Goal: Transaction & Acquisition: Purchase product/service

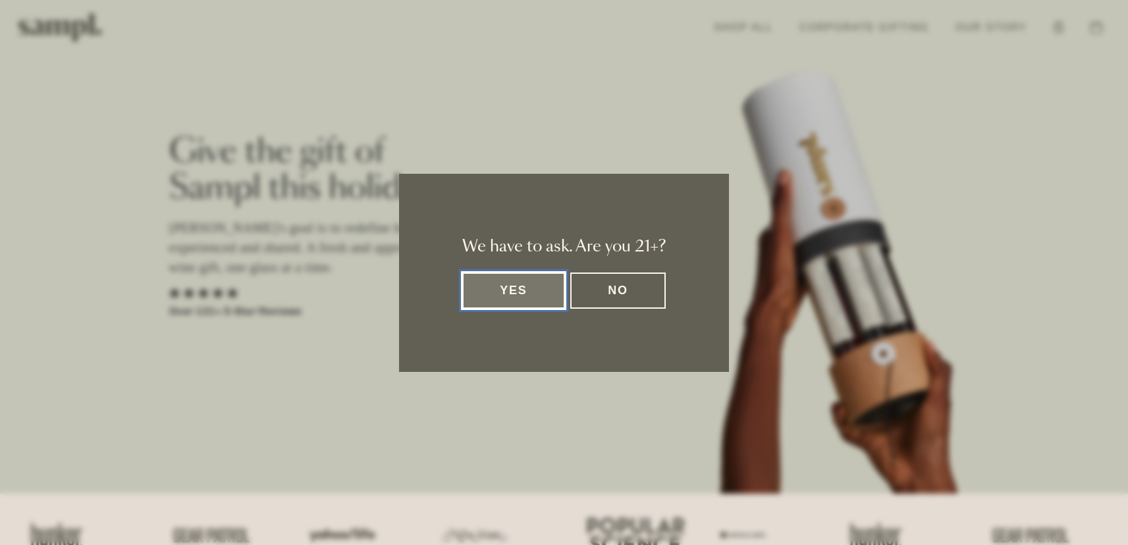
click at [502, 283] on button "Yes" at bounding box center [513, 291] width 103 height 36
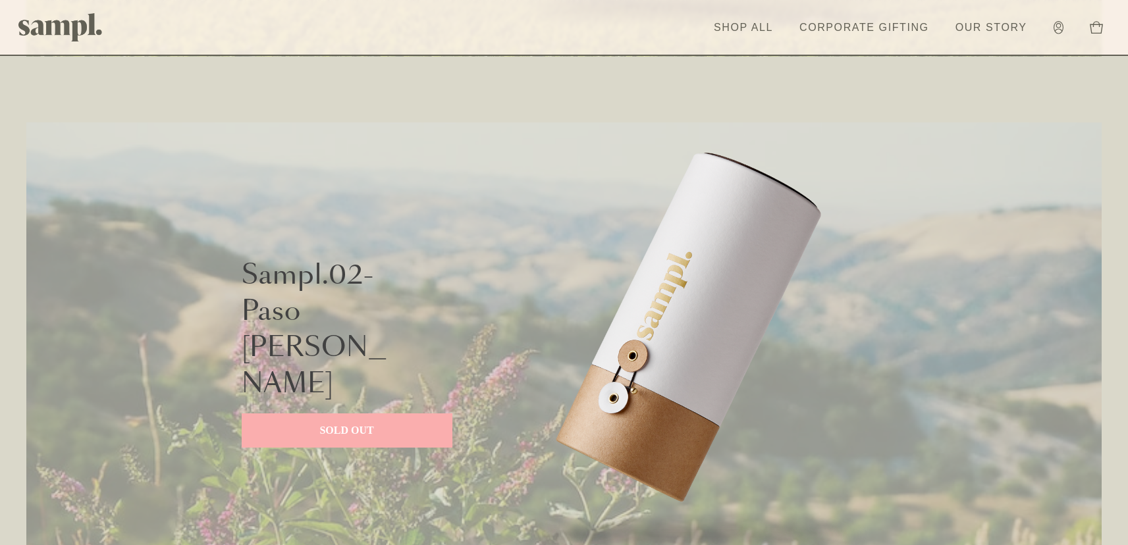
scroll to position [1033, 0]
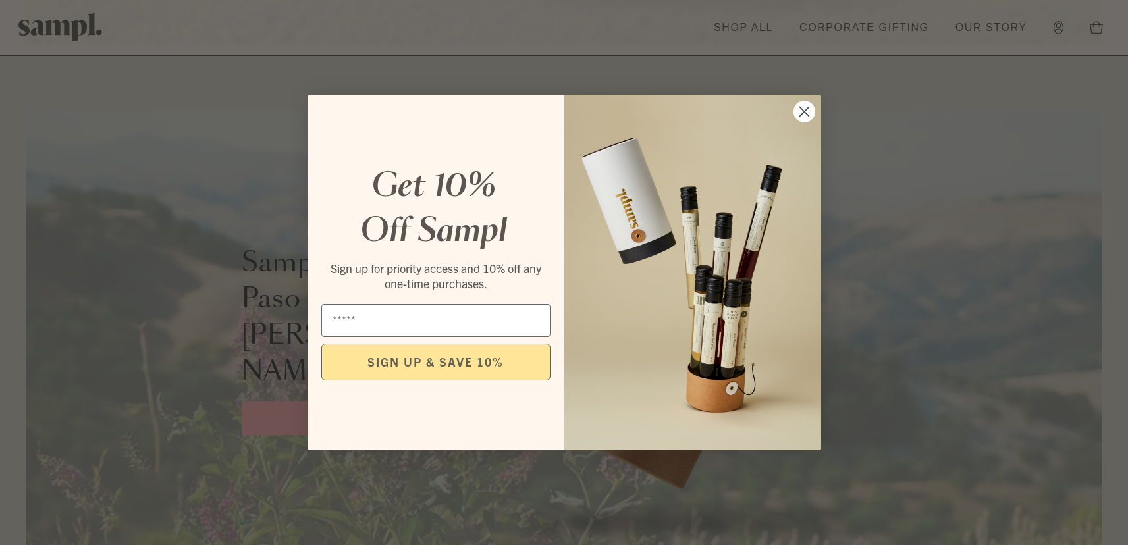
click at [800, 113] on circle "Close dialog" at bounding box center [804, 112] width 22 height 22
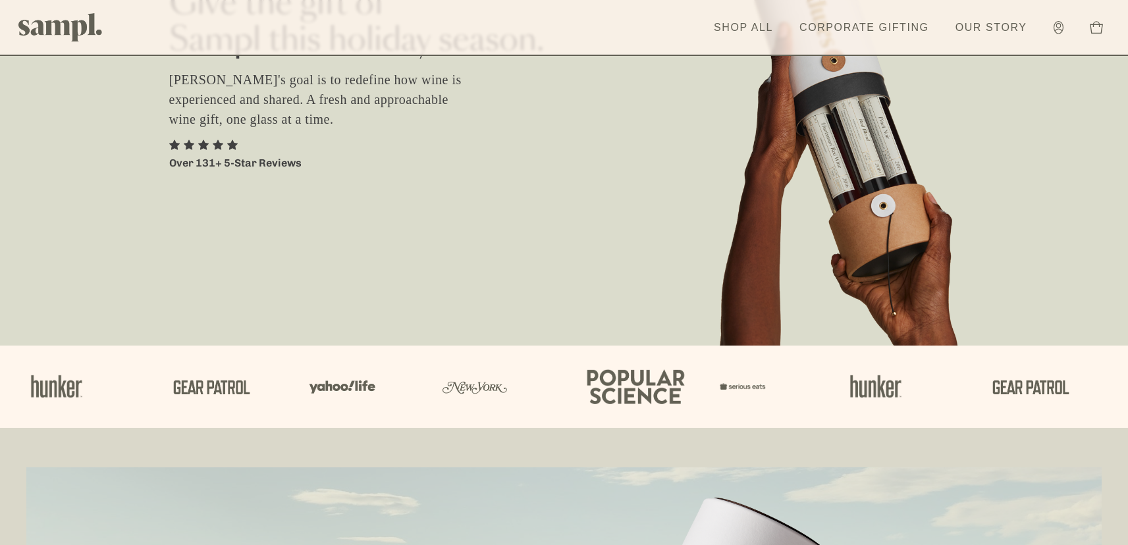
scroll to position [0, 0]
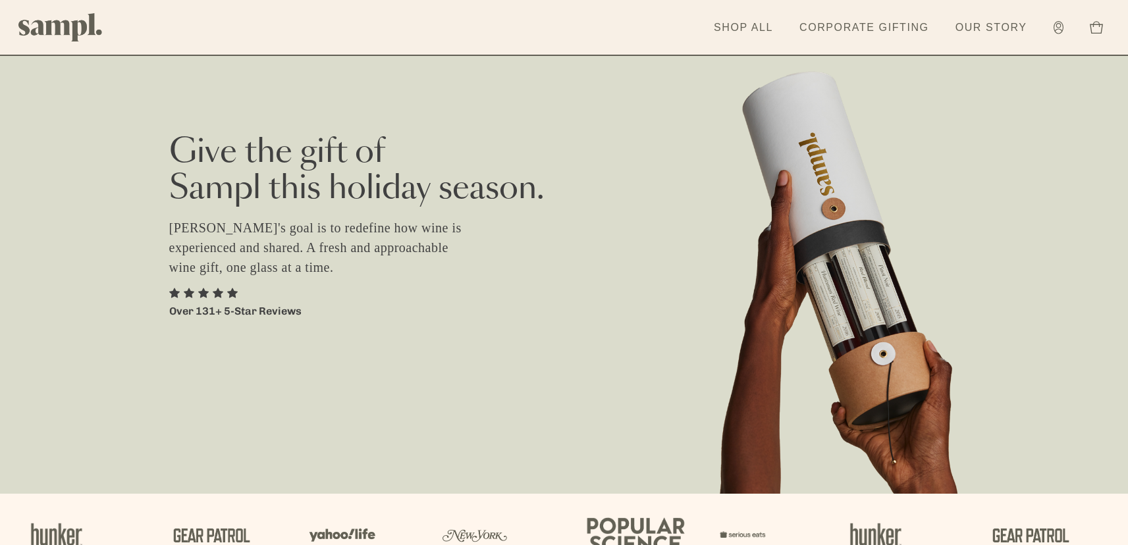
click at [391, 253] on p "Sampl's goal is to redefine how wine is experienced and shared. A fresh and app…" at bounding box center [324, 247] width 310 height 59
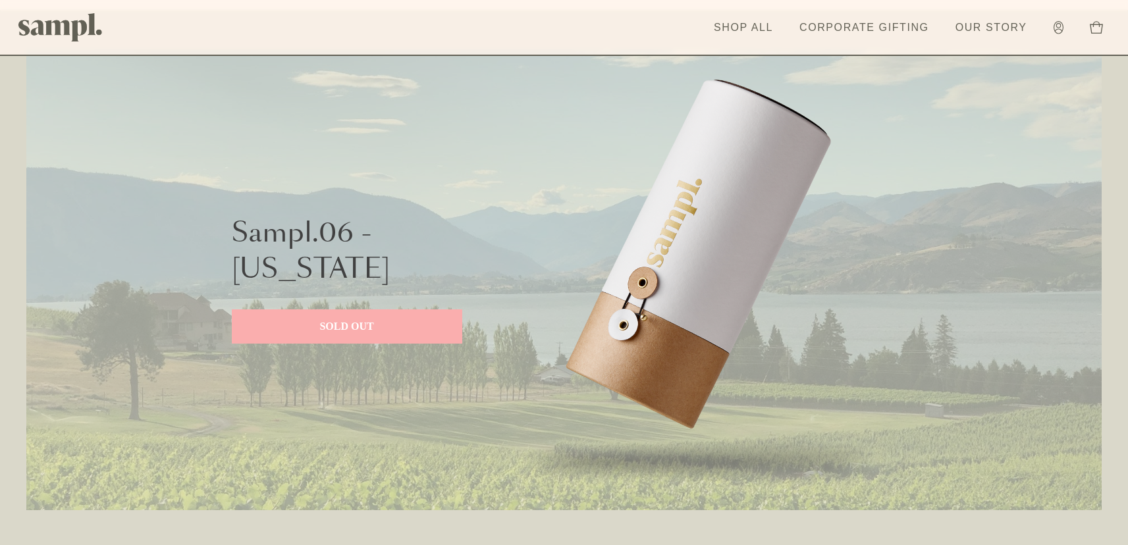
click at [356, 324] on p "SOLD OUT" at bounding box center [347, 327] width 204 height 16
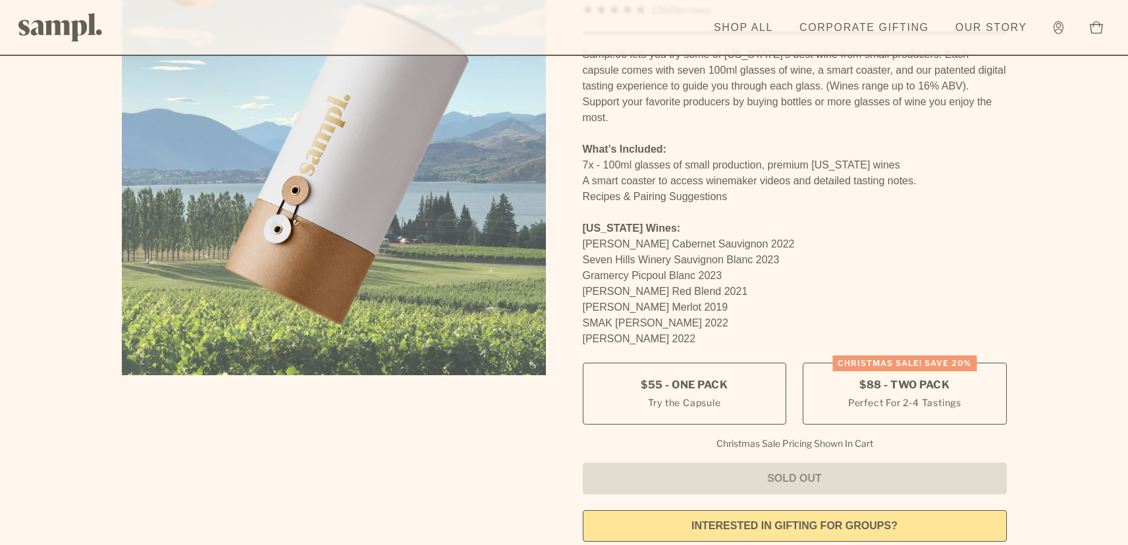
scroll to position [154, 0]
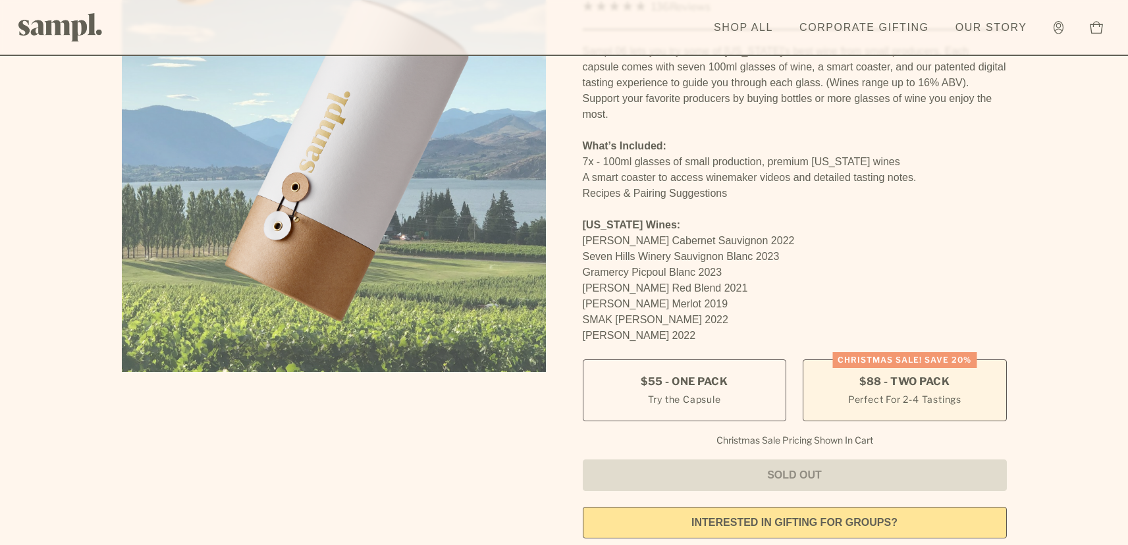
click at [894, 375] on span "$88 - Two Pack" at bounding box center [905, 382] width 90 height 14
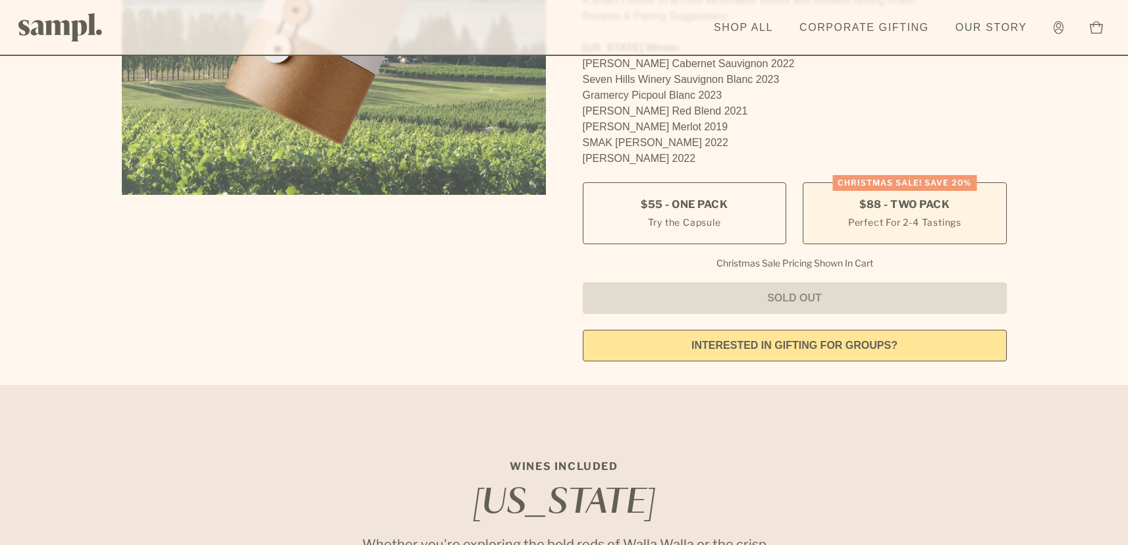
scroll to position [338, 0]
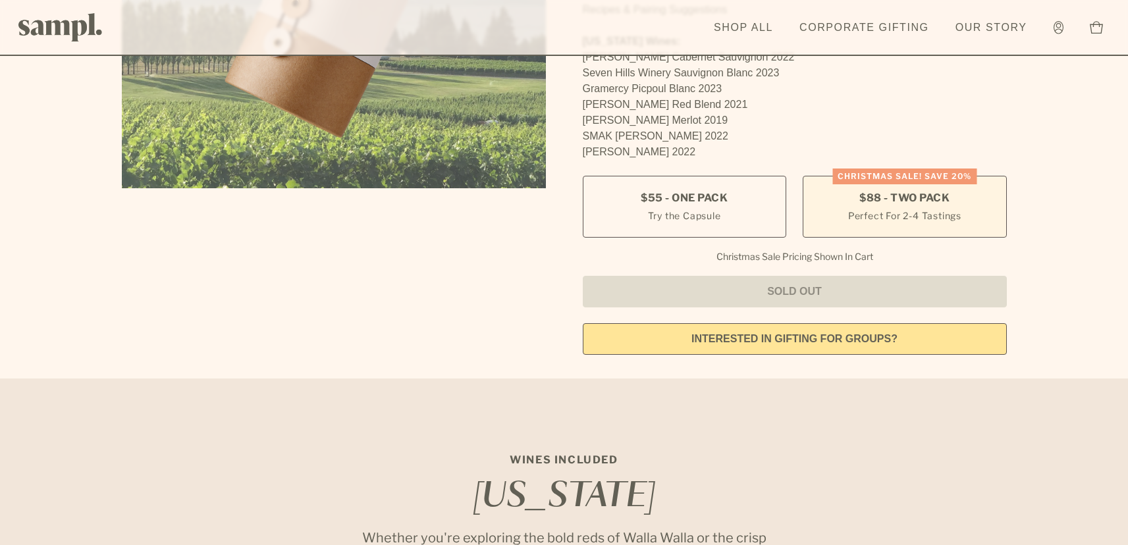
click at [943, 191] on span "$88 - Two Pack" at bounding box center [905, 198] width 90 height 14
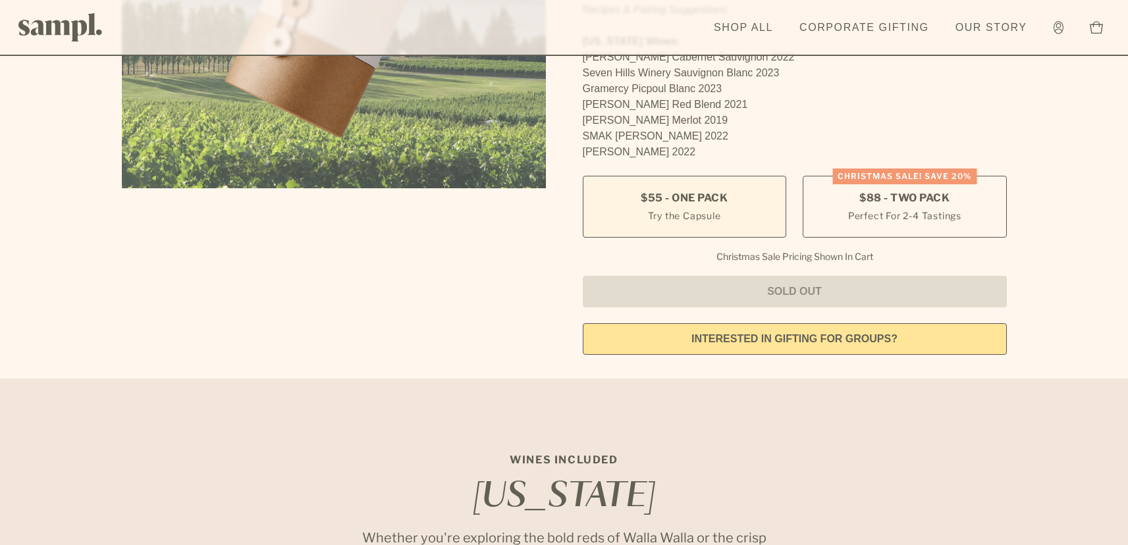
click at [727, 176] on label "$55 - One Pack Try the Capsule" at bounding box center [685, 207] width 204 height 62
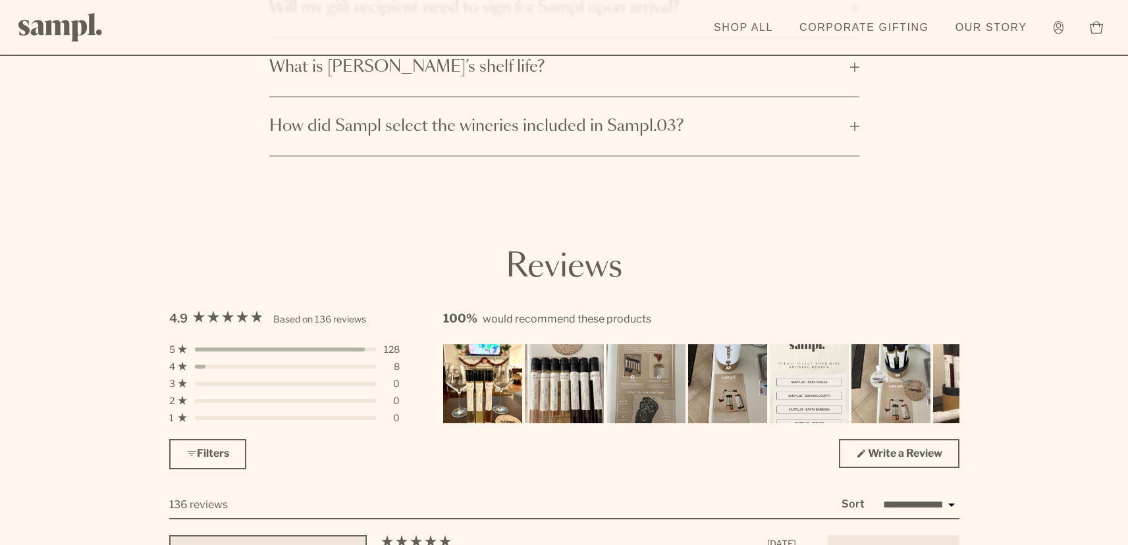
scroll to position [4593, 0]
